Goal: Information Seeking & Learning: Learn about a topic

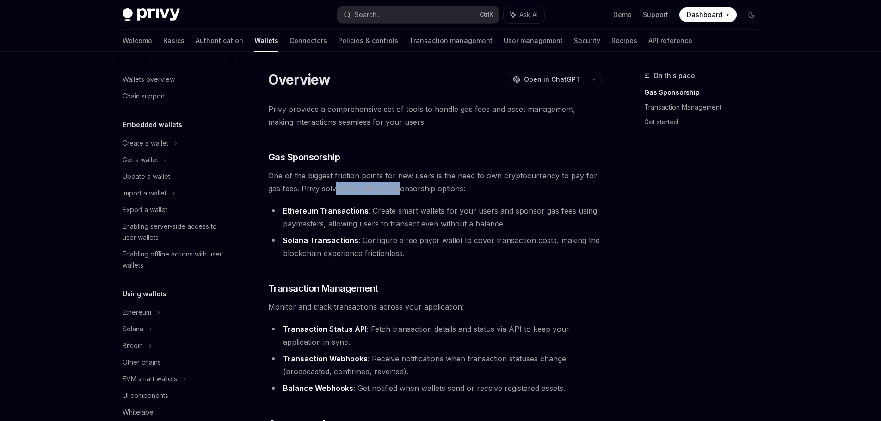
drag, startPoint x: 336, startPoint y: 191, endPoint x: 404, endPoint y: 193, distance: 68.0
click at [403, 193] on span "One of the biggest friction points for new users is the need to own cryptocurre…" at bounding box center [434, 182] width 333 height 26
click at [404, 193] on span "One of the biggest friction points for new users is the need to own cryptocurre…" at bounding box center [434, 182] width 333 height 26
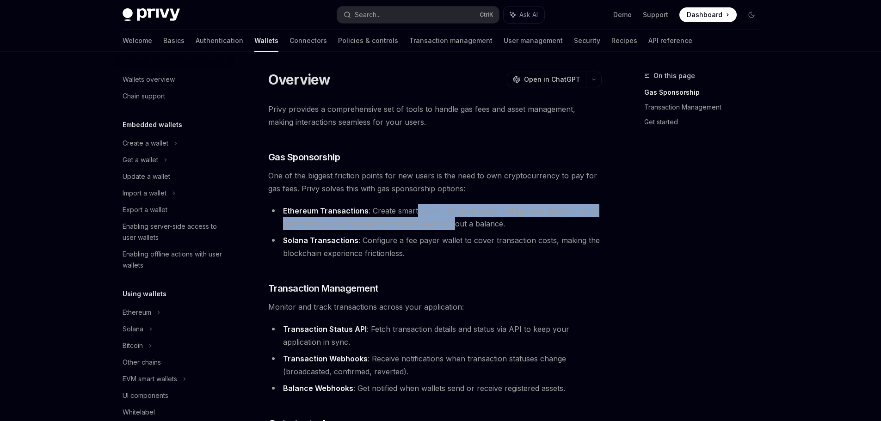
drag, startPoint x: 424, startPoint y: 216, endPoint x: 454, endPoint y: 220, distance: 29.8
click at [454, 220] on li "Ethereum Transactions : Create smart wallets for your users and sponsor gas fee…" at bounding box center [434, 217] width 333 height 26
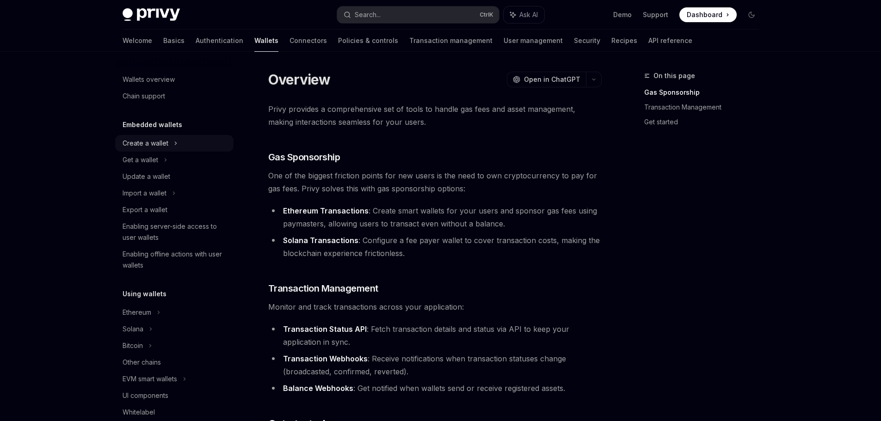
click at [169, 144] on div "Create a wallet" at bounding box center [174, 143] width 118 height 17
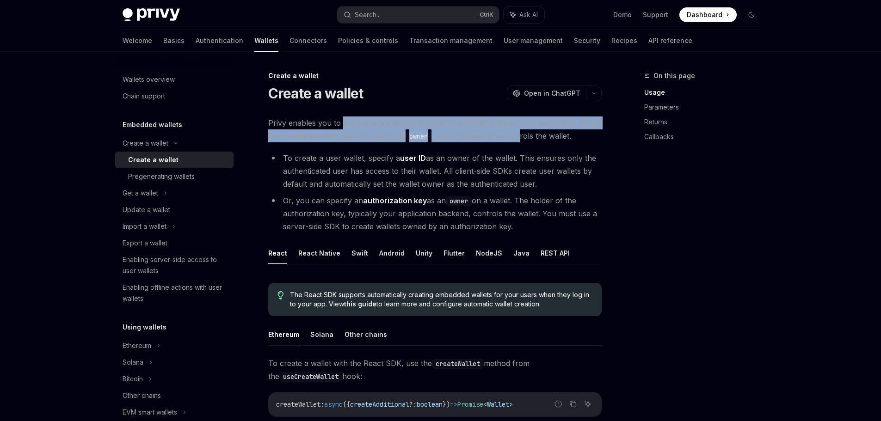
drag, startPoint x: 427, startPoint y: 122, endPoint x: 525, endPoint y: 140, distance: 100.0
click at [525, 140] on span "Privy enables you to programmatically create wallets embedded within your appli…" at bounding box center [434, 129] width 333 height 26
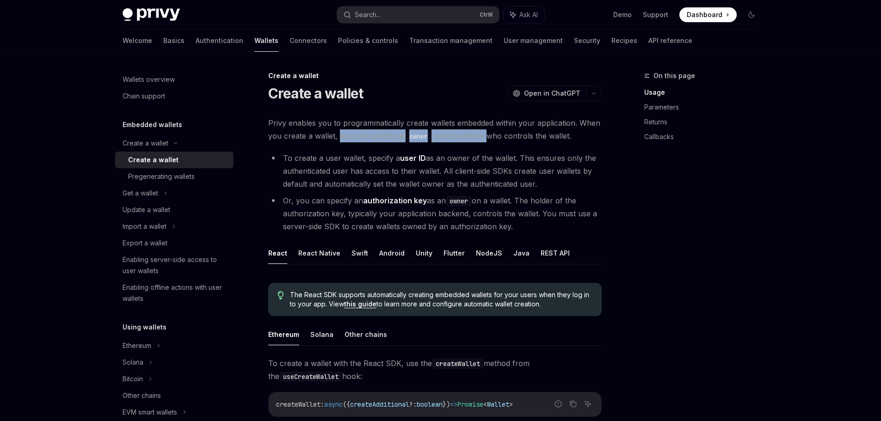
drag, startPoint x: 390, startPoint y: 135, endPoint x: 489, endPoint y: 134, distance: 98.9
click at [489, 134] on span "Privy enables you to programmatically create wallets embedded within your appli…" at bounding box center [434, 129] width 333 height 26
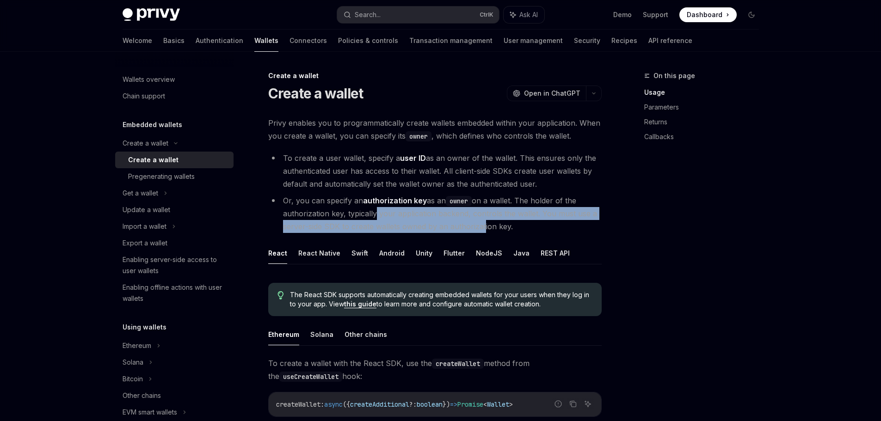
drag, startPoint x: 372, startPoint y: 214, endPoint x: 480, endPoint y: 226, distance: 108.9
click at [480, 226] on li "Or, you can specify an authorization key as an owner on a wallet. The holder of…" at bounding box center [434, 213] width 333 height 39
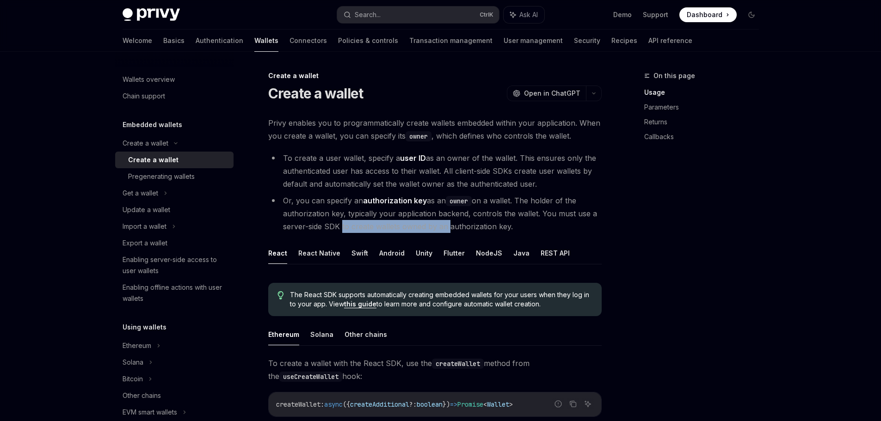
drag, startPoint x: 337, startPoint y: 230, endPoint x: 446, endPoint y: 229, distance: 108.2
click at [446, 229] on li "Or, you can specify an authorization key as an owner on a wallet. The holder of…" at bounding box center [434, 213] width 333 height 39
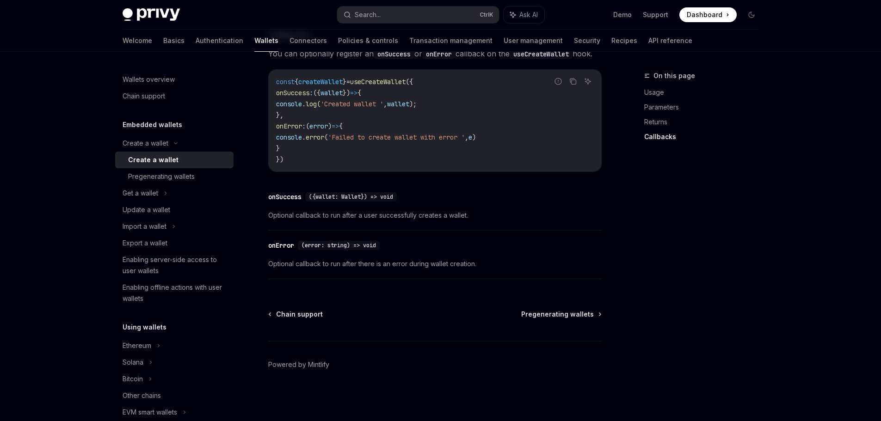
scroll to position [684, 0]
click at [201, 262] on div "Enabling server-side access to user wallets" at bounding box center [174, 265] width 105 height 22
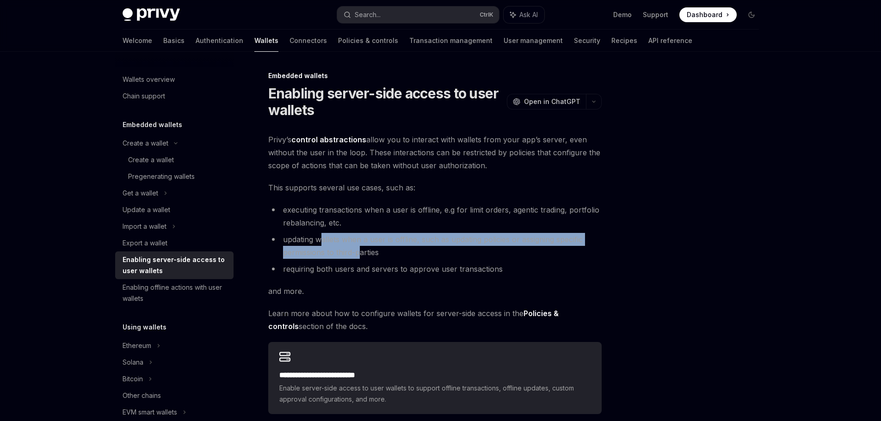
drag, startPoint x: 322, startPoint y: 241, endPoint x: 358, endPoint y: 248, distance: 37.2
click at [358, 248] on li "updating wallets when a user is offline, such as updating policies or assigning…" at bounding box center [434, 246] width 333 height 26
click at [358, 249] on li "updating wallets when a user is offline, such as updating policies or assigning…" at bounding box center [434, 246] width 333 height 26
drag, startPoint x: 338, startPoint y: 241, endPoint x: 373, endPoint y: 249, distance: 35.5
click at [373, 249] on li "updating wallets when a user is offline, such as updating policies or assigning…" at bounding box center [434, 246] width 333 height 26
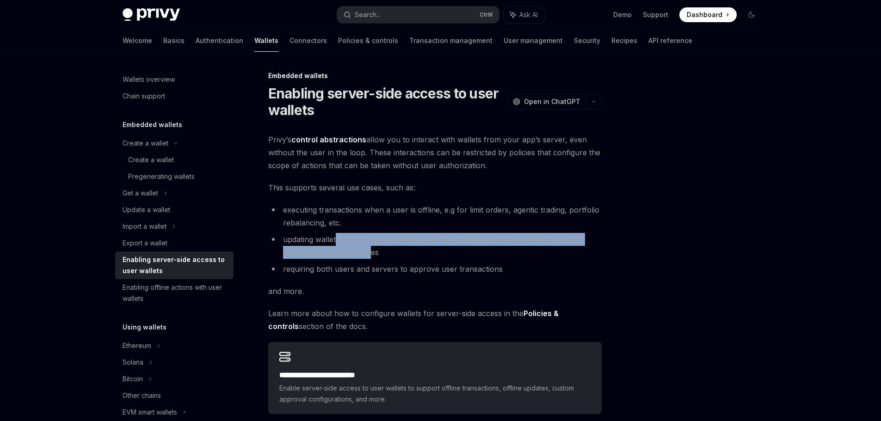
click at [373, 249] on li "updating wallets when a user is offline, such as updating policies or assigning…" at bounding box center [434, 246] width 333 height 26
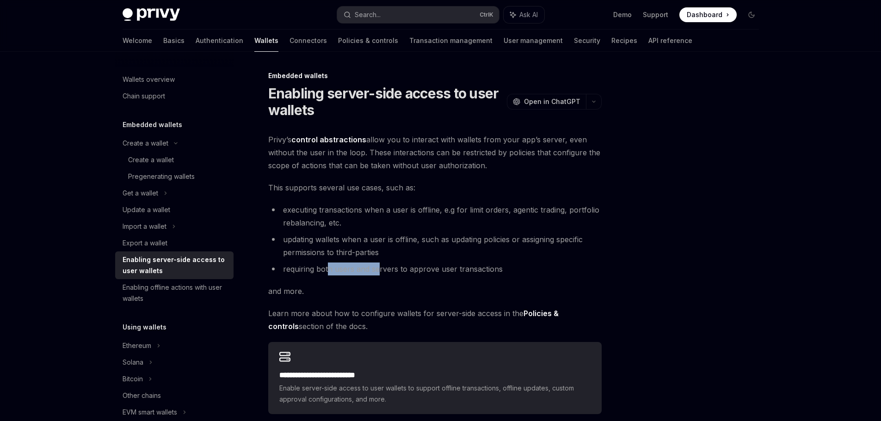
drag, startPoint x: 329, startPoint y: 268, endPoint x: 380, endPoint y: 273, distance: 51.5
click at [379, 273] on li "requiring both users and servers to approve user transactions" at bounding box center [434, 269] width 333 height 13
click at [380, 273] on li "requiring both users and servers to approve user transactions" at bounding box center [434, 269] width 333 height 13
drag, startPoint x: 334, startPoint y: 272, endPoint x: 429, endPoint y: 271, distance: 95.2
click at [426, 271] on li "requiring both users and servers to approve user transactions" at bounding box center [434, 269] width 333 height 13
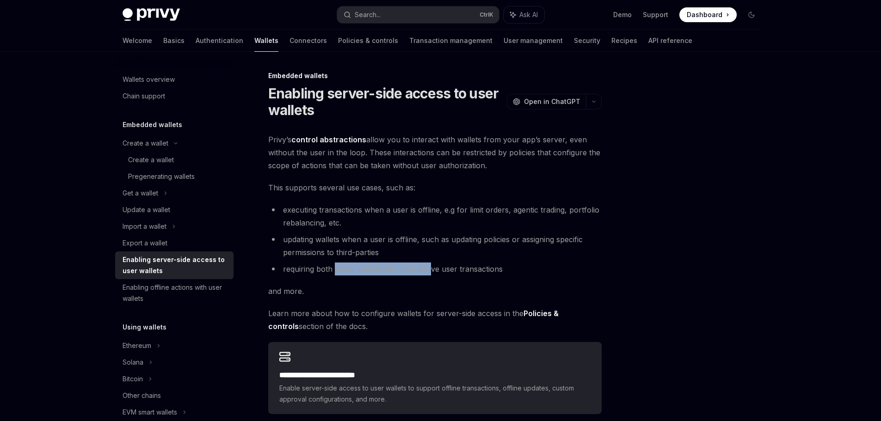
click at [429, 271] on li "requiring both users and servers to approve user transactions" at bounding box center [434, 269] width 333 height 13
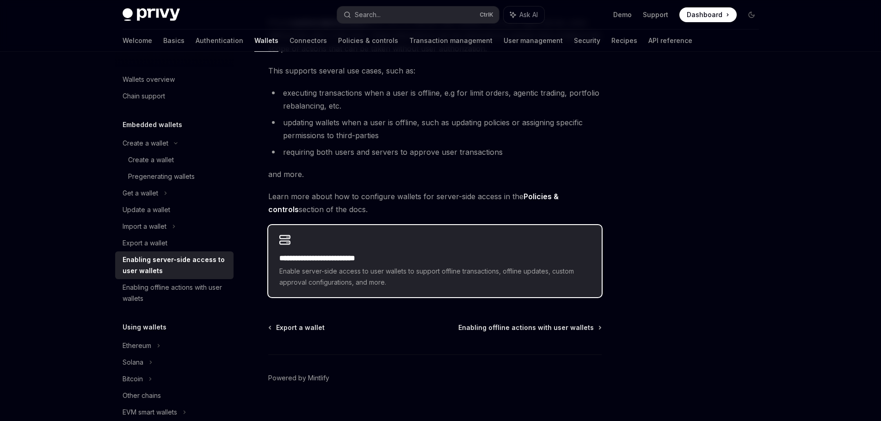
scroll to position [130, 0]
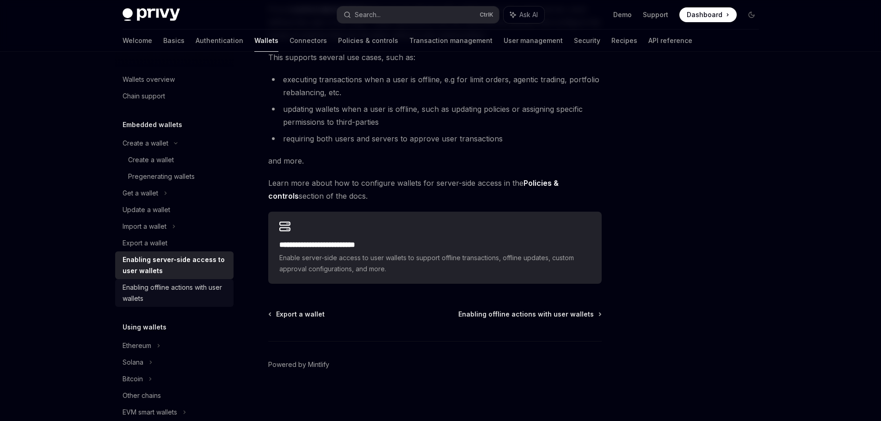
click at [185, 290] on div "Enabling offline actions with user wallets" at bounding box center [174, 293] width 105 height 22
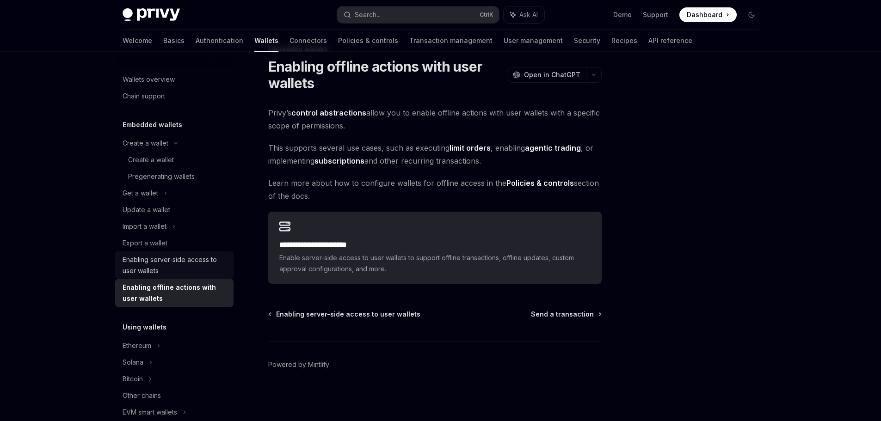
click at [169, 260] on div "Enabling server-side access to user wallets" at bounding box center [174, 265] width 105 height 22
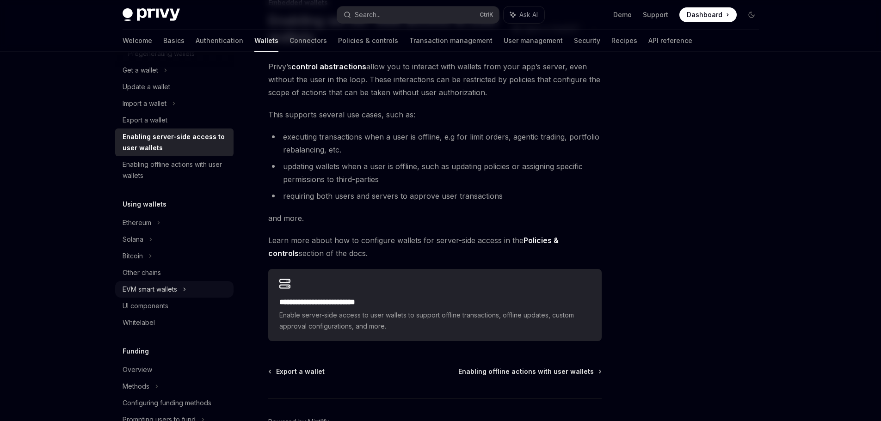
scroll to position [139, 0]
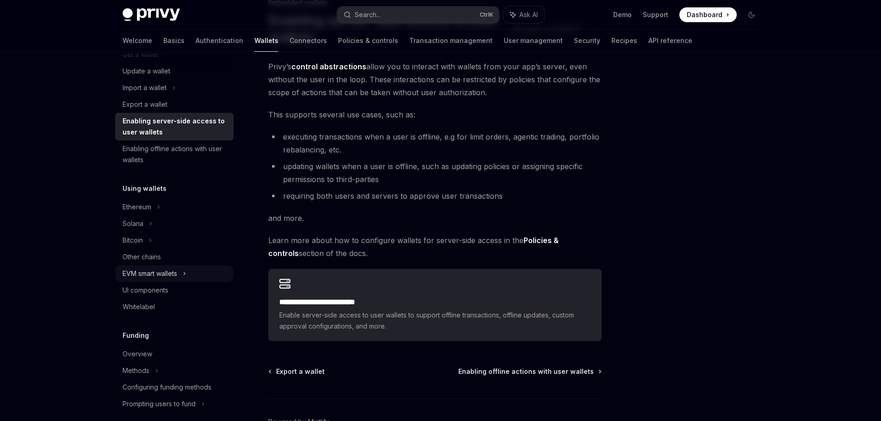
click at [172, 274] on div "EVM smart wallets" at bounding box center [149, 273] width 55 height 11
type textarea "*"
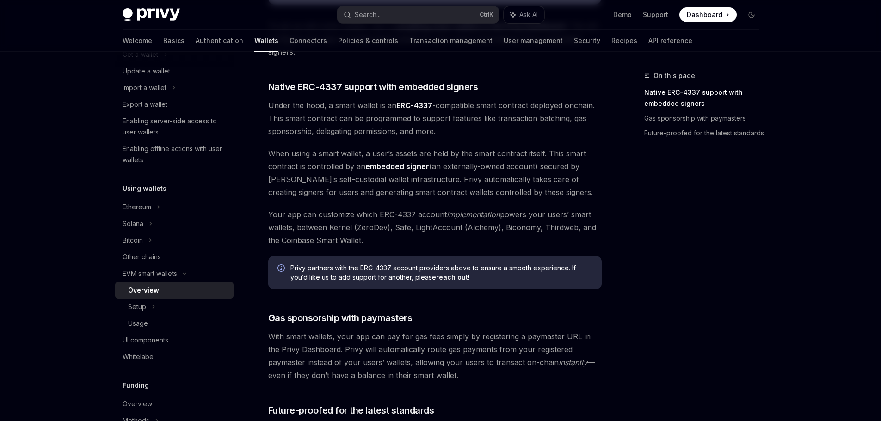
scroll to position [508, 0]
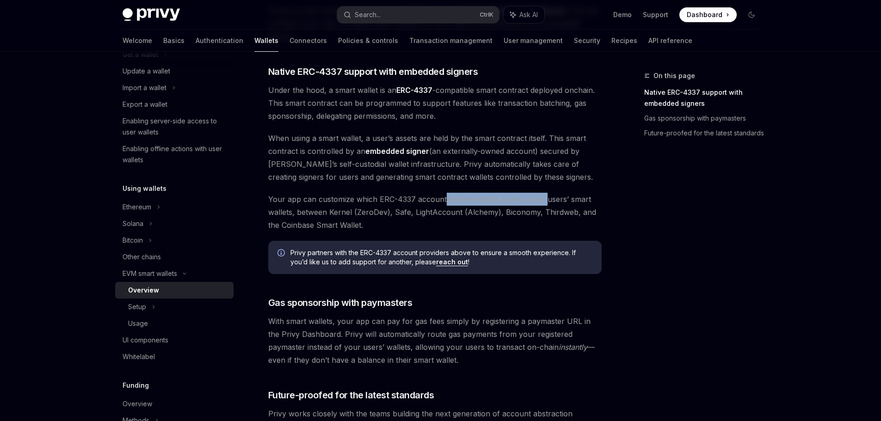
drag, startPoint x: 446, startPoint y: 202, endPoint x: 546, endPoint y: 198, distance: 100.4
click at [545, 198] on span "Your app can customize which ERC-4337 account implementation powers your users’…" at bounding box center [434, 212] width 333 height 39
click at [546, 199] on span "Your app can customize which ERC-4337 account implementation powers your users’…" at bounding box center [434, 212] width 333 height 39
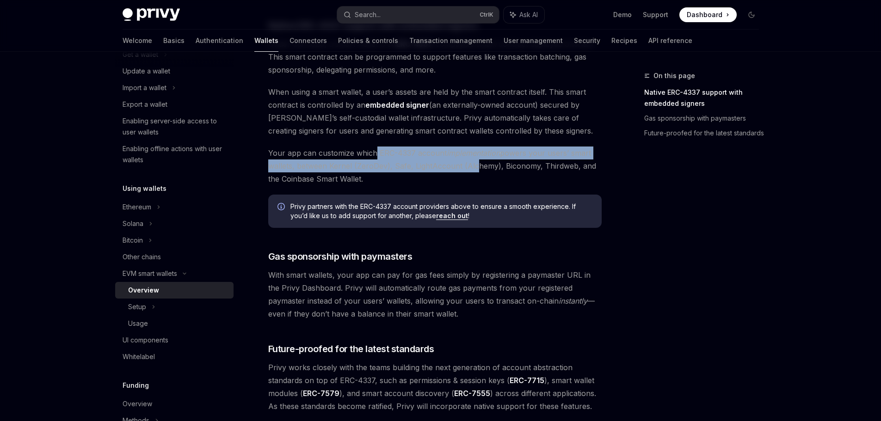
drag, startPoint x: 378, startPoint y: 154, endPoint x: 472, endPoint y: 162, distance: 94.6
click at [472, 162] on span "Your app can customize which ERC-4337 account implementation powers your users’…" at bounding box center [434, 166] width 333 height 39
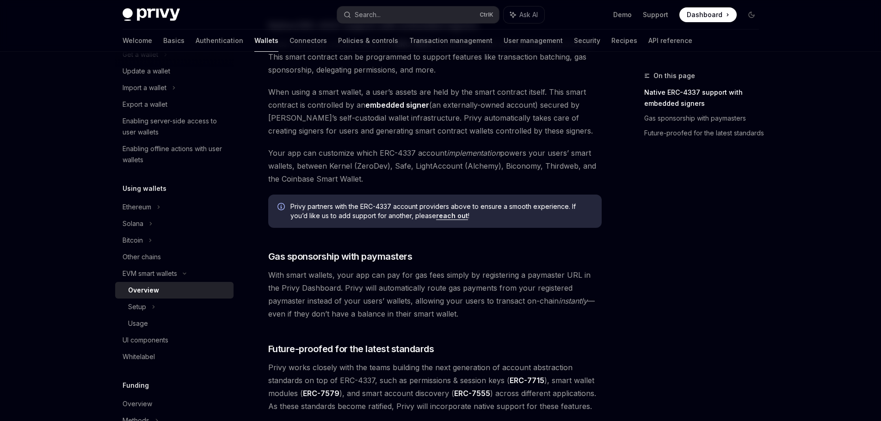
click at [473, 162] on span "Your app can customize which ERC-4337 account implementation powers your users’…" at bounding box center [434, 166] width 333 height 39
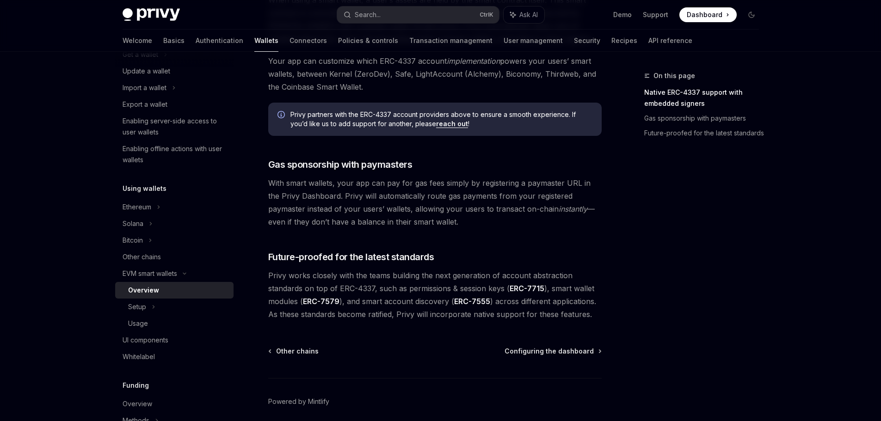
scroll to position [647, 0]
drag, startPoint x: 316, startPoint y: 318, endPoint x: 459, endPoint y: 319, distance: 142.4
click at [459, 319] on span "Privy works closely with the teams building the next generation of account abst…" at bounding box center [434, 295] width 333 height 52
drag, startPoint x: 533, startPoint y: 317, endPoint x: 434, endPoint y: 317, distance: 99.4
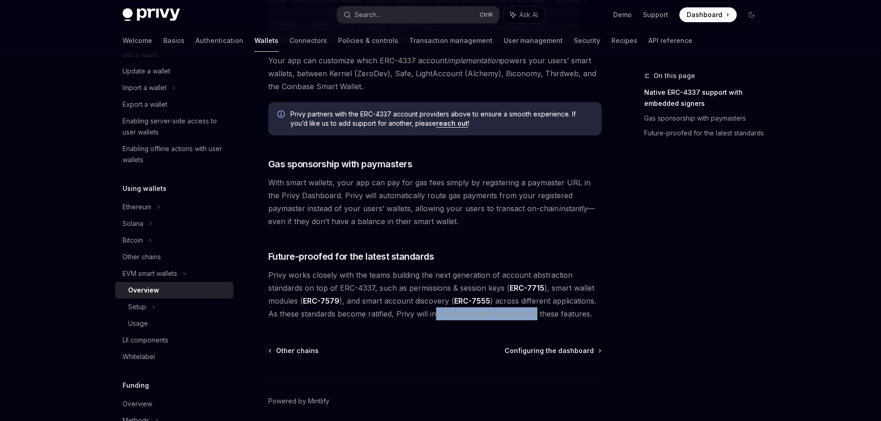
click at [434, 317] on span "Privy works closely with the teams building the next generation of account abst…" at bounding box center [434, 295] width 333 height 52
